Goal: Transaction & Acquisition: Purchase product/service

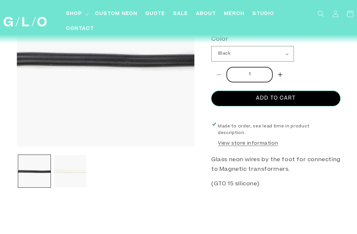
scroll to position [110, 0]
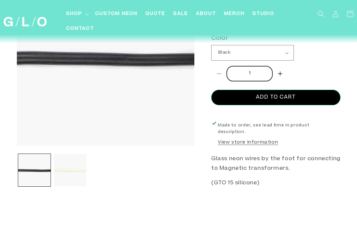
click at [250, 143] on button "View store information" at bounding box center [248, 143] width 60 height 8
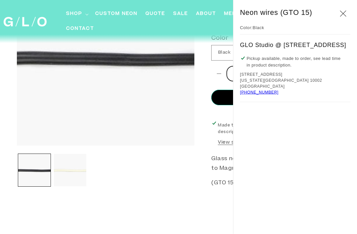
scroll to position [110, 0]
click at [346, 14] on icon "Close" at bounding box center [343, 14] width 7 height 6
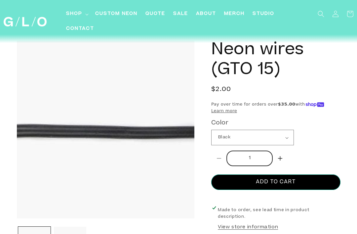
scroll to position [20, 0]
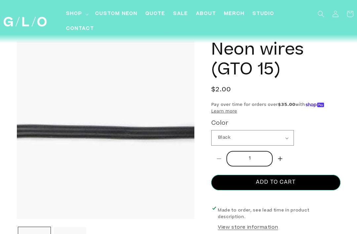
click at [281, 160] on button "Increase quantity for Neon wires (GTO 15)" at bounding box center [280, 159] width 15 height 16
click at [283, 159] on button "Increase quantity for Neon wires (GTO 15)" at bounding box center [280, 159] width 15 height 16
click at [284, 160] on button "Increase quantity for Neon wires (GTO 15)" at bounding box center [280, 159] width 15 height 16
click at [282, 160] on button "Increase quantity for Neon wires (GTO 15)" at bounding box center [280, 159] width 15 height 16
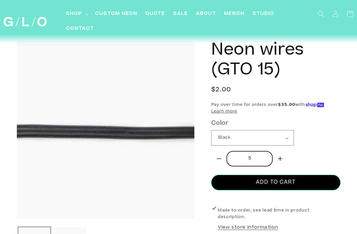
click at [283, 159] on button "Increase quantity for Neon wires (GTO 15)" at bounding box center [280, 159] width 15 height 16
click at [282, 160] on button "Increase quantity for Neon wires (GTO 15)" at bounding box center [280, 159] width 15 height 16
click at [281, 160] on button "Increase quantity for Neon wires (GTO 15)" at bounding box center [280, 159] width 15 height 16
click at [282, 160] on button "Increase quantity for Neon wires (GTO 15)" at bounding box center [280, 159] width 15 height 16
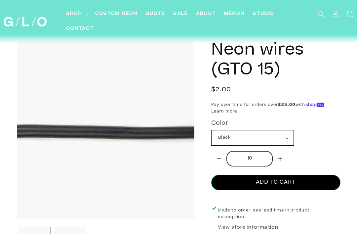
click at [288, 136] on select "Black White" at bounding box center [252, 137] width 82 height 15
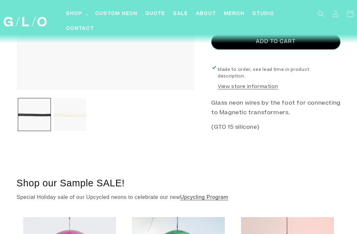
scroll to position [167, 0]
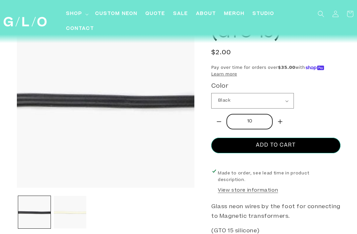
click at [221, 122] on button "Decrease quantity for Neon wires (GTO 15)" at bounding box center [218, 122] width 15 height 16
click at [221, 121] on button "Decrease quantity for Neon wires (GTO 15)" at bounding box center [218, 122] width 15 height 16
click at [220, 121] on button "Decrease quantity for Neon wires (GTO 15)" at bounding box center [218, 122] width 15 height 16
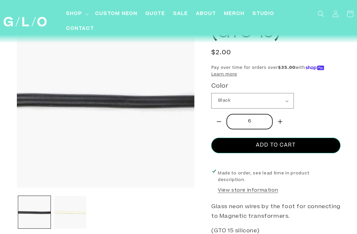
click at [223, 119] on button "Decrease quantity for Neon wires (GTO 15)" at bounding box center [218, 122] width 15 height 16
click at [223, 122] on button "Decrease quantity for Neon wires (GTO 15)" at bounding box center [218, 122] width 15 height 16
click at [224, 120] on button "Decrease quantity for Neon wires (GTO 15)" at bounding box center [218, 122] width 15 height 16
click at [221, 120] on button "Decrease quantity for Neon wires (GTO 15)" at bounding box center [218, 122] width 15 height 16
click at [222, 121] on button "Decrease quantity for Neon wires (GTO 15)" at bounding box center [218, 122] width 15 height 16
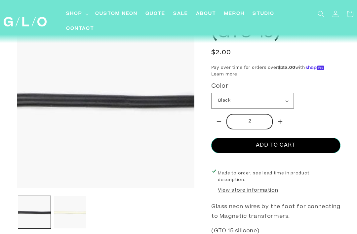
type input "1"
click at [220, 121] on button "Decrease quantity for Neon wires (GTO 15)" at bounding box center [218, 122] width 15 height 16
click at [220, 122] on button "Decrease quantity for Neon wires (GTO 15)" at bounding box center [218, 122] width 15 height 16
click at [222, 120] on button "Decrease quantity for Neon wires (GTO 15)" at bounding box center [218, 122] width 15 height 16
